Goal: Information Seeking & Learning: Learn about a topic

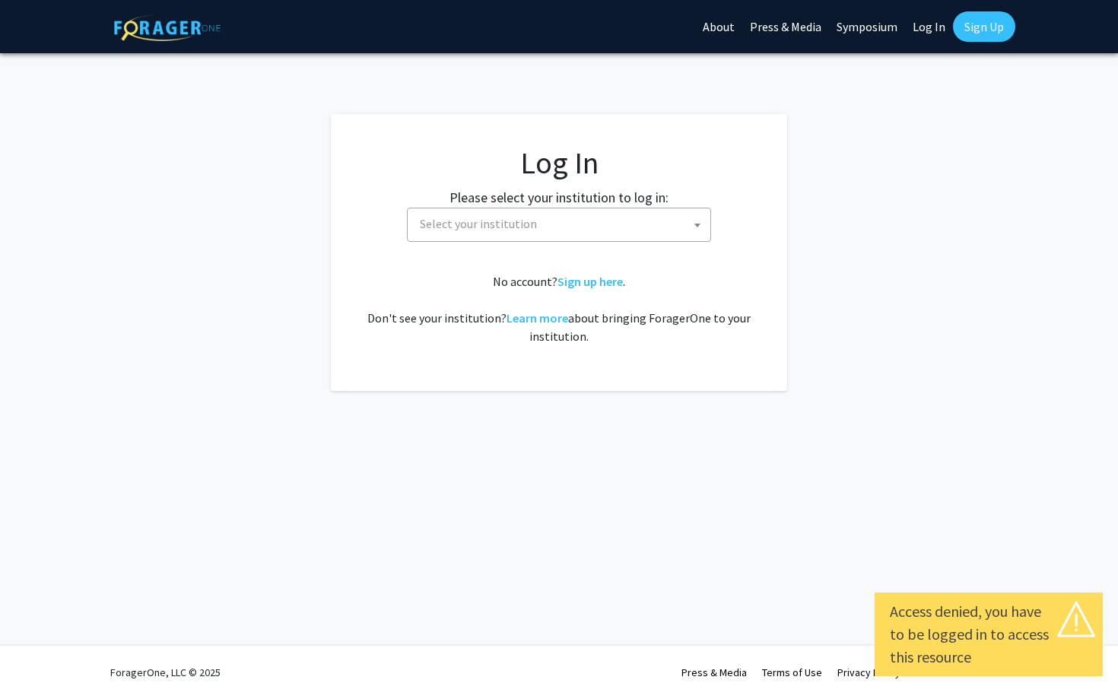
select select
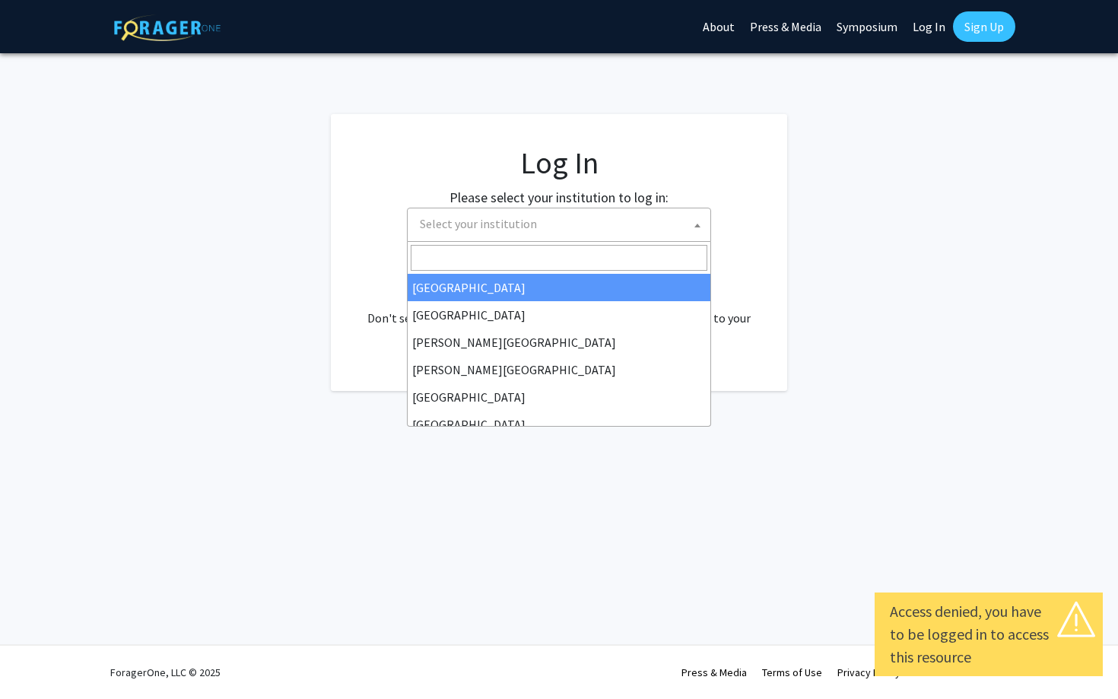
click at [654, 221] on span "Select your institution" at bounding box center [562, 223] width 297 height 31
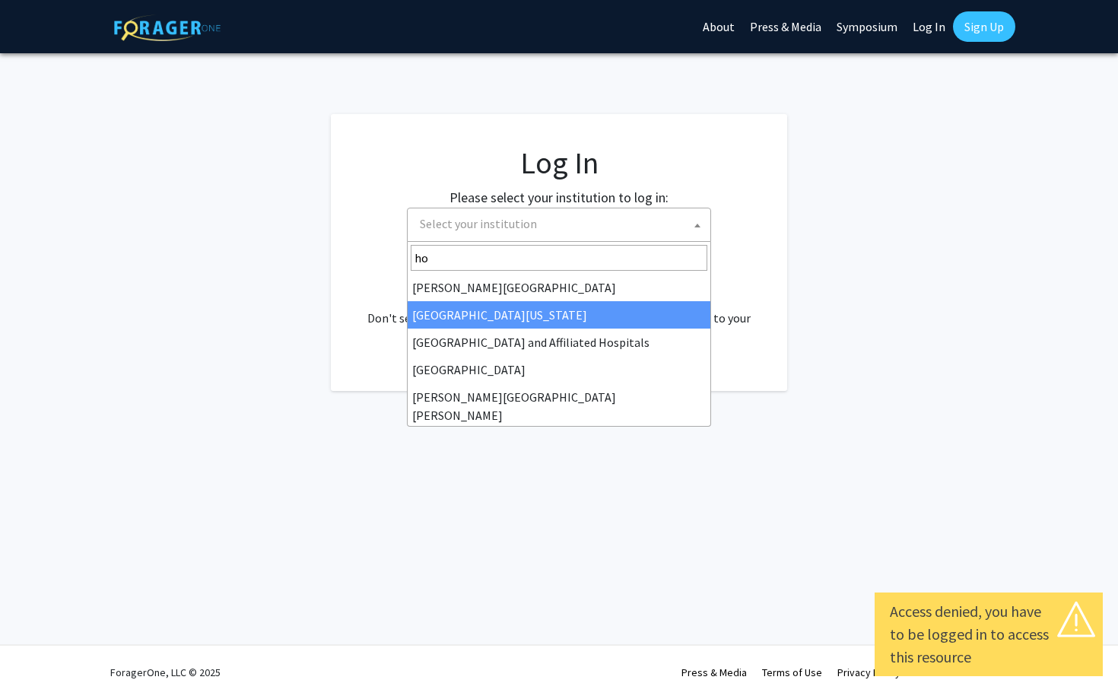
type input "hop"
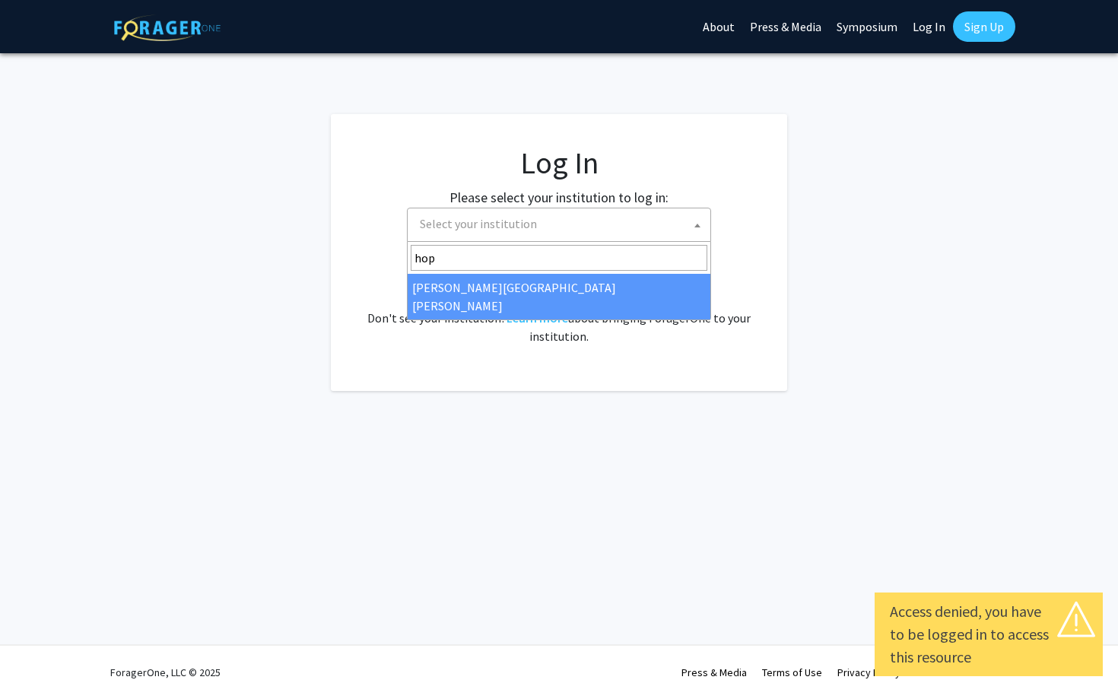
select select "1"
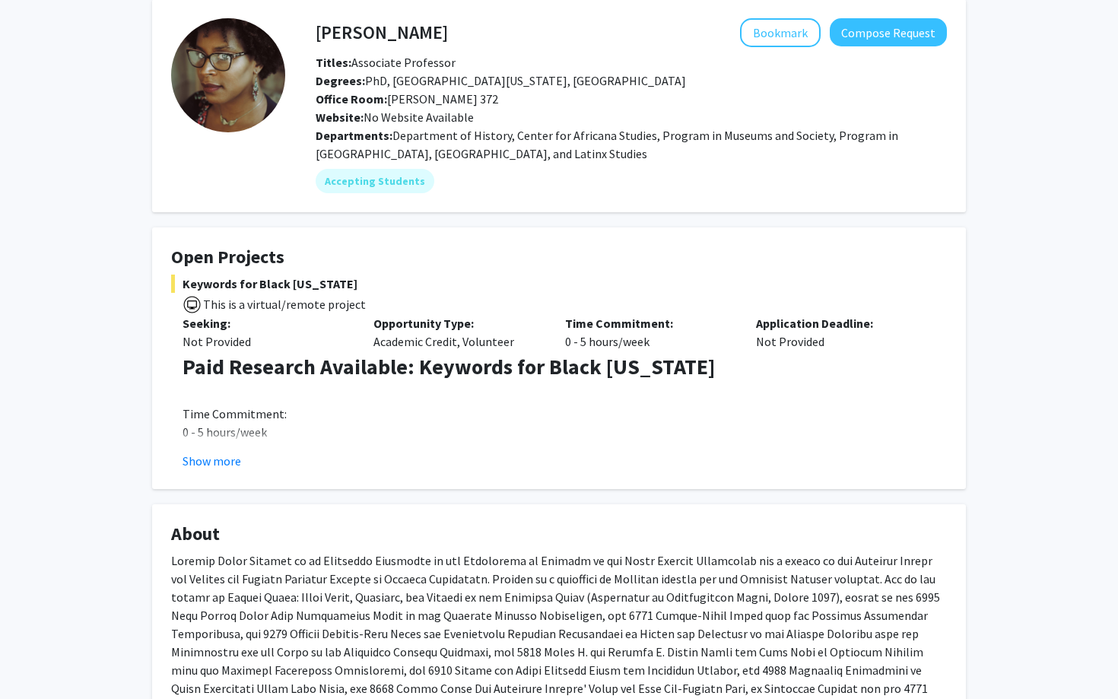
scroll to position [65, 0]
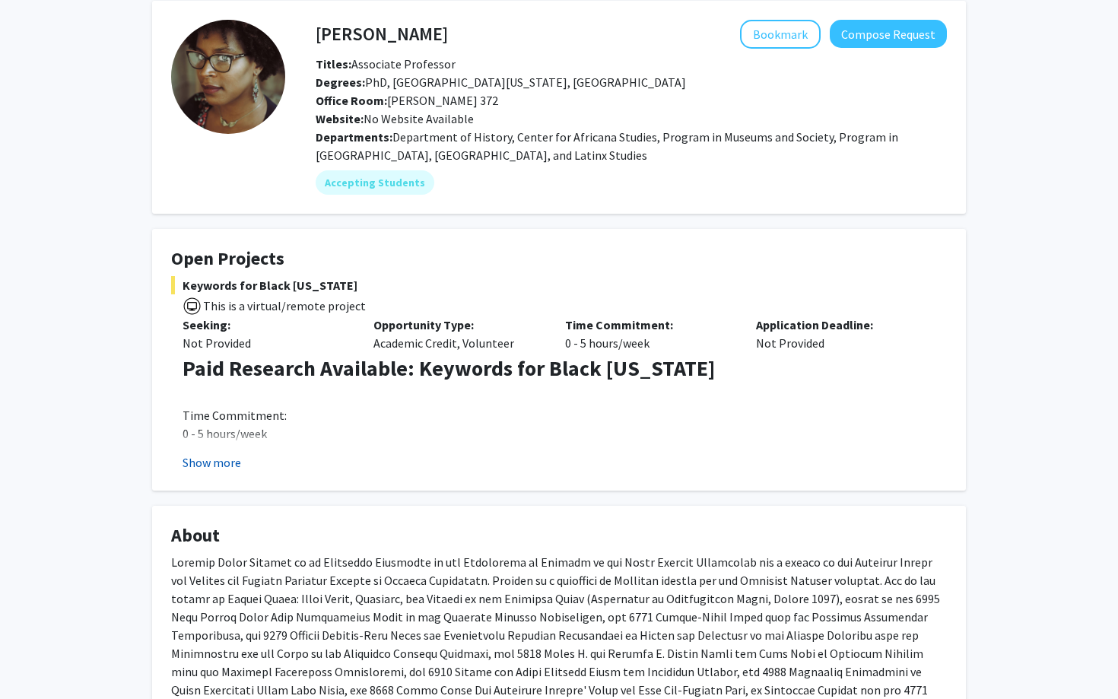
click at [230, 462] on button "Show more" at bounding box center [212, 462] width 59 height 18
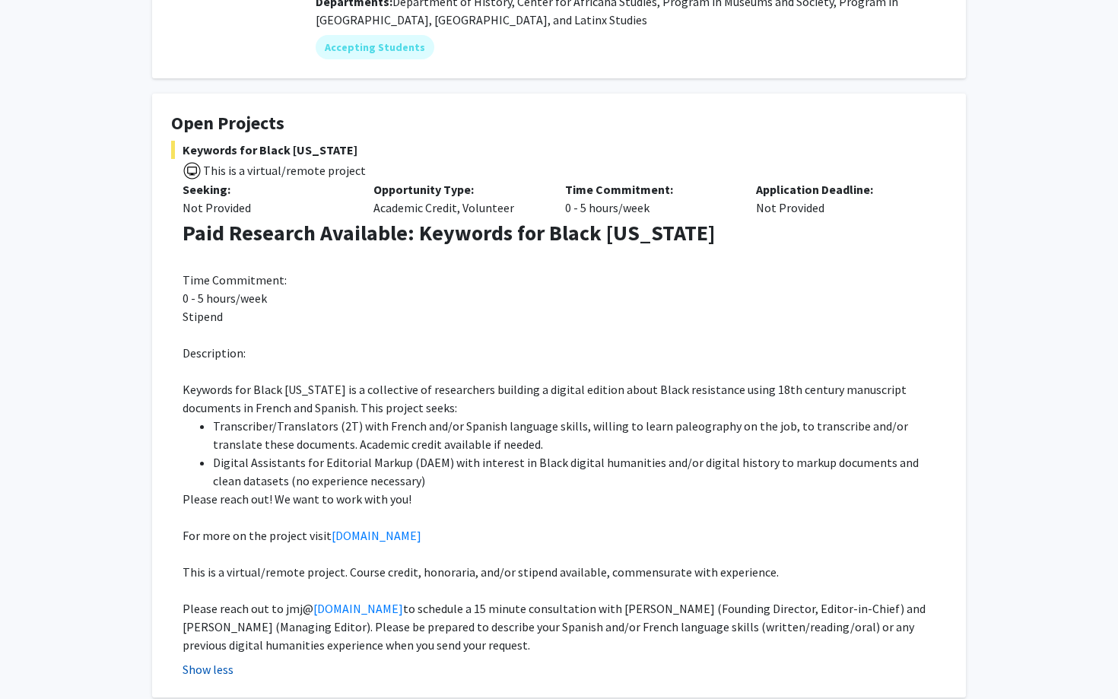
scroll to position [204, 0]
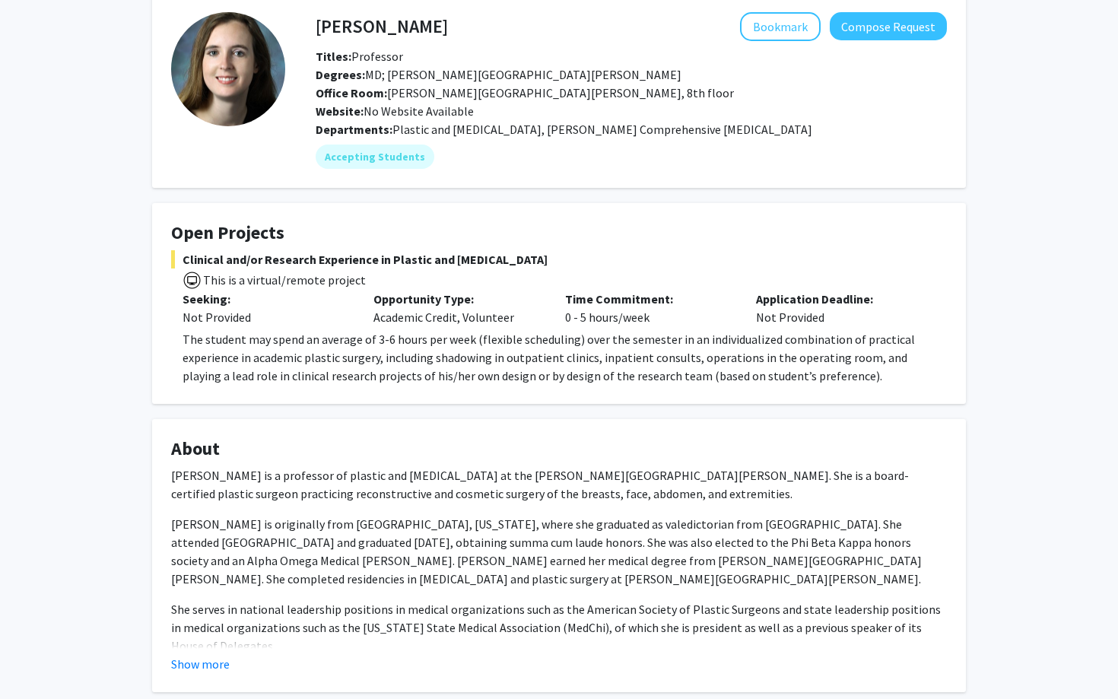
scroll to position [75, 0]
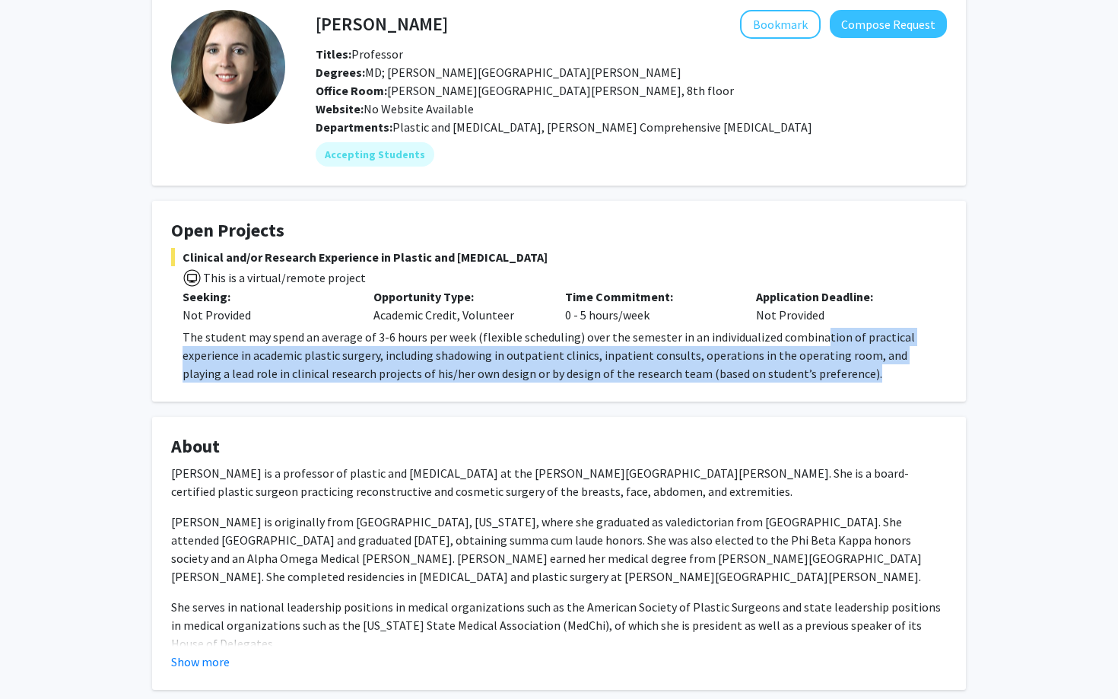
drag, startPoint x: 814, startPoint y: 331, endPoint x: 821, endPoint y: 368, distance: 37.9
click at [821, 368] on p "The student may spend an average of 3-6 hours per week (flexible scheduling) ov…" at bounding box center [565, 355] width 764 height 55
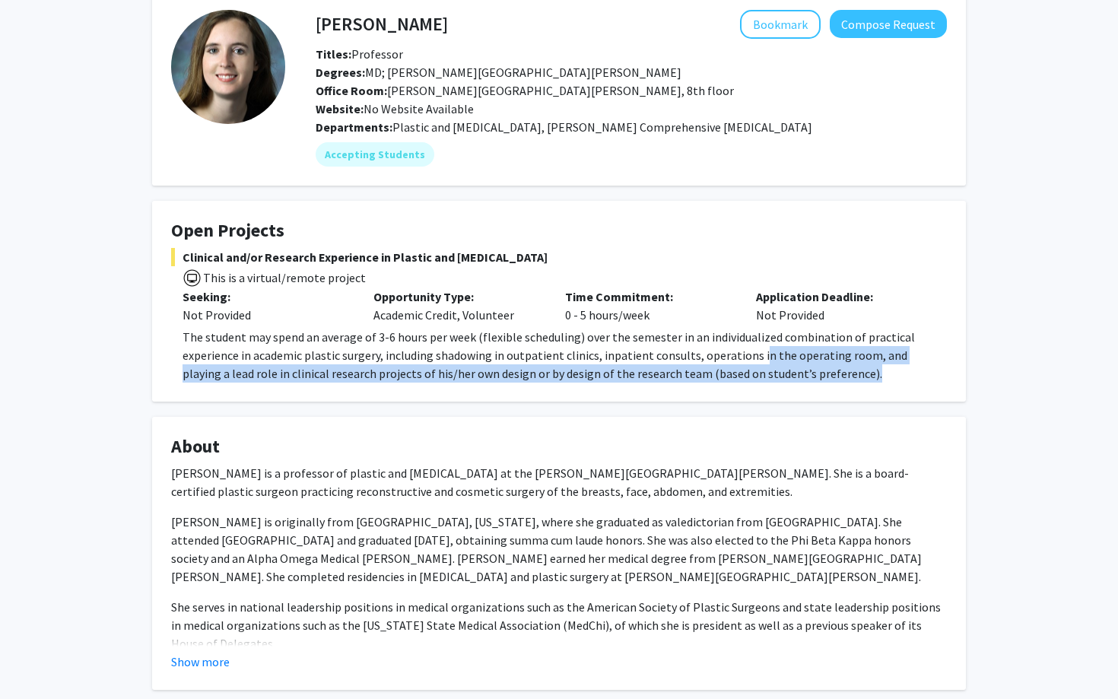
drag, startPoint x: 753, startPoint y: 352, endPoint x: 834, endPoint y: 376, distance: 84.0
click at [837, 376] on p "The student may spend an average of 3-6 hours per week (flexible scheduling) ov…" at bounding box center [565, 355] width 764 height 55
click at [834, 376] on p "The student may spend an average of 3-6 hours per week (flexible scheduling) ov…" at bounding box center [565, 355] width 764 height 55
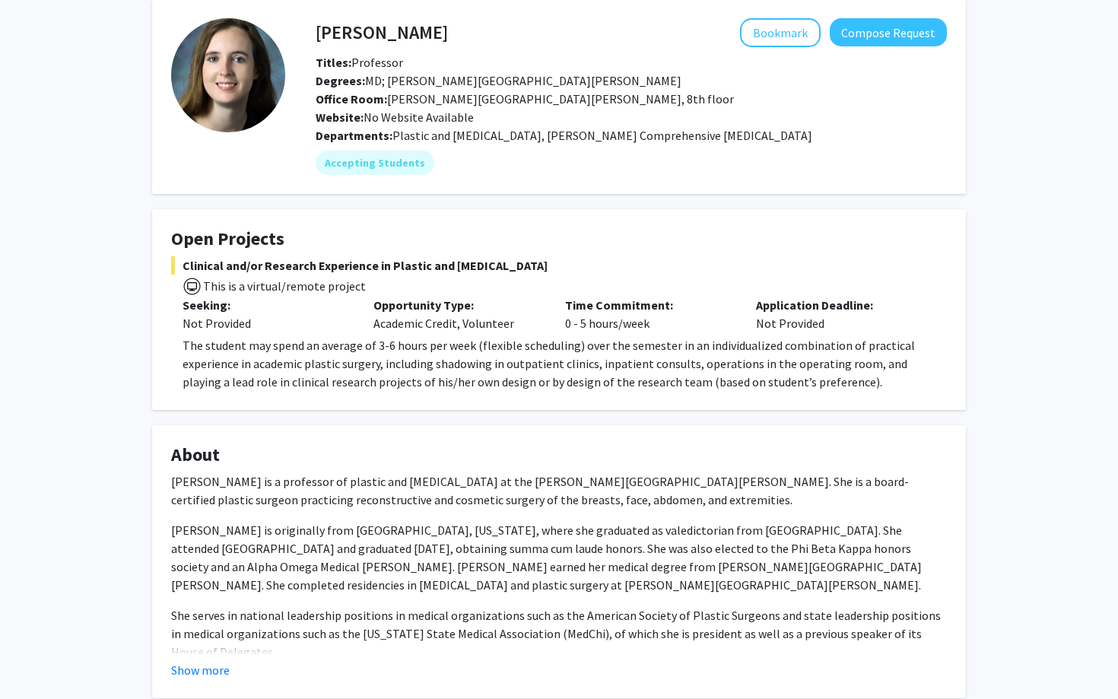
scroll to position [51, 0]
